Goal: Navigation & Orientation: Find specific page/section

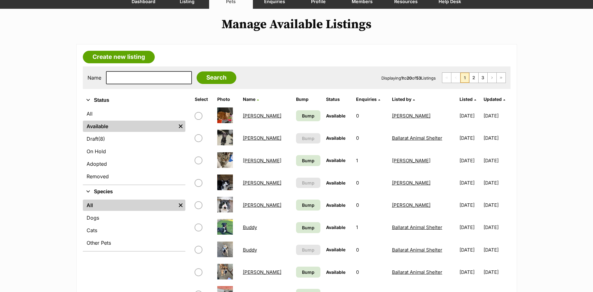
scroll to position [63, 0]
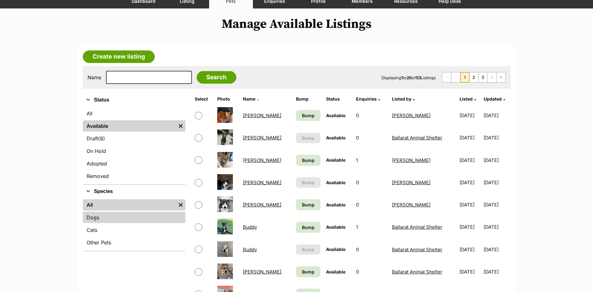
click at [124, 213] on link "Dogs" at bounding box center [134, 216] width 103 height 11
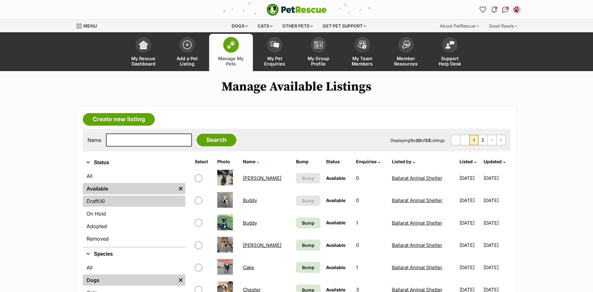
click at [107, 202] on link "Draft (4) Items" at bounding box center [134, 200] width 103 height 11
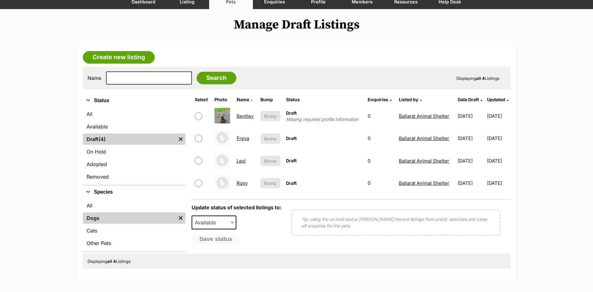
scroll to position [63, 0]
